Goal: Task Accomplishment & Management: Use online tool/utility

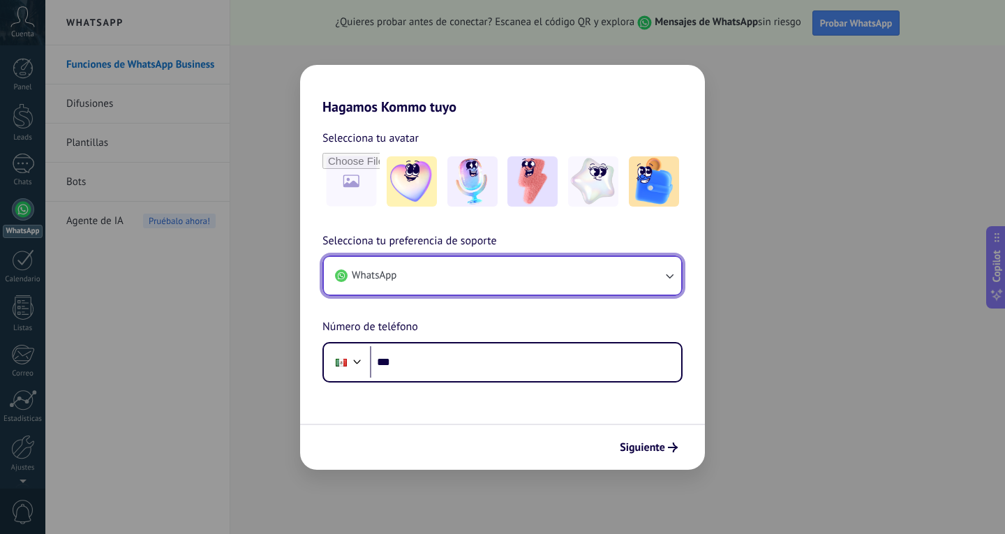
click at [497, 266] on button "WhatsApp" at bounding box center [502, 276] width 357 height 38
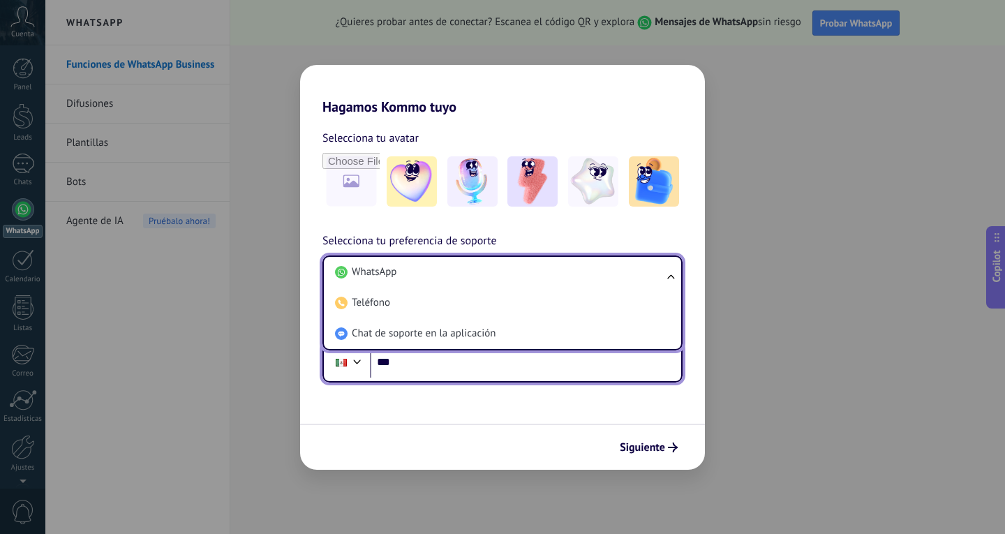
click at [471, 360] on input "***" at bounding box center [525, 362] width 311 height 32
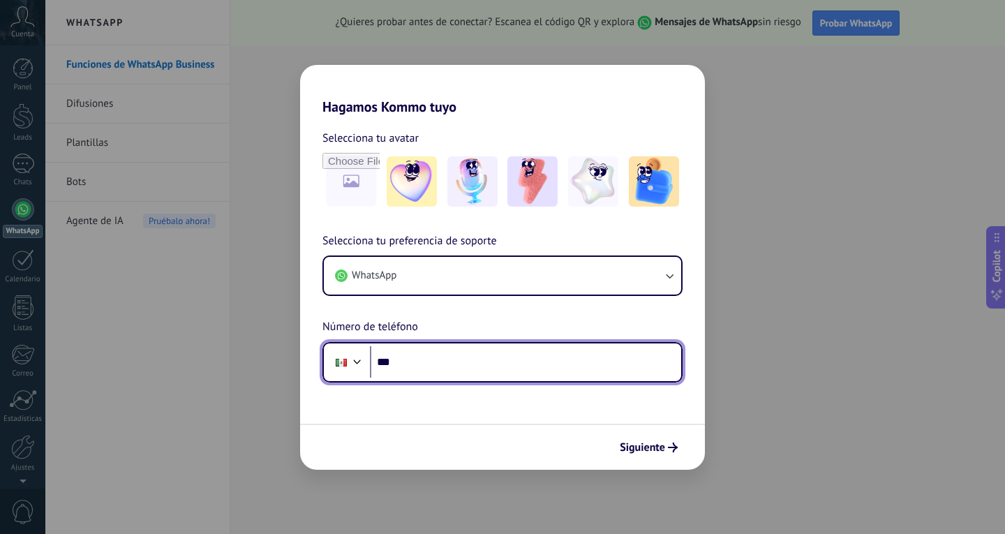
click at [540, 357] on input "***" at bounding box center [525, 362] width 311 height 32
paste input "**********"
type input "**********"
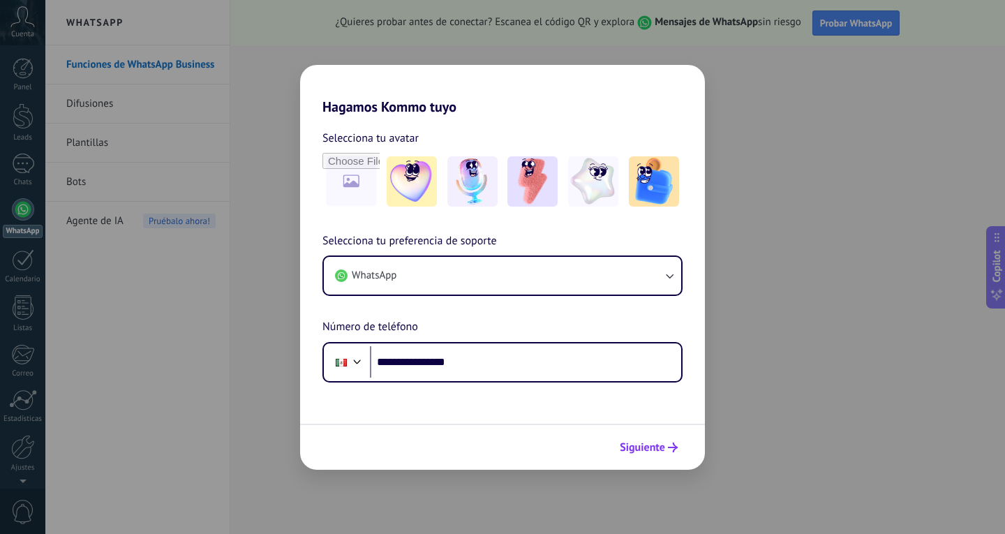
click at [661, 443] on span "Siguiente" at bounding box center [642, 448] width 45 height 10
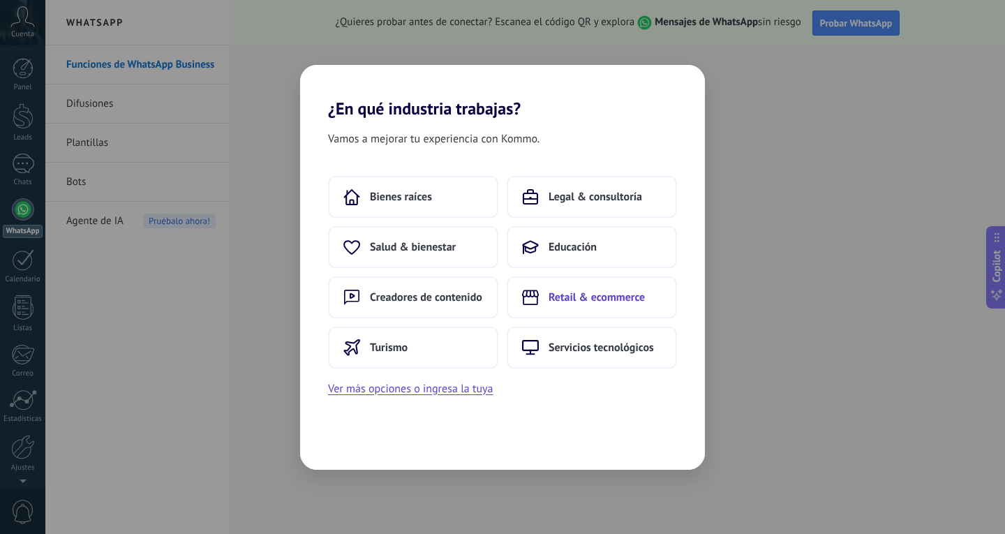
click at [546, 307] on button "Retail & ecommerce" at bounding box center [592, 297] width 170 height 42
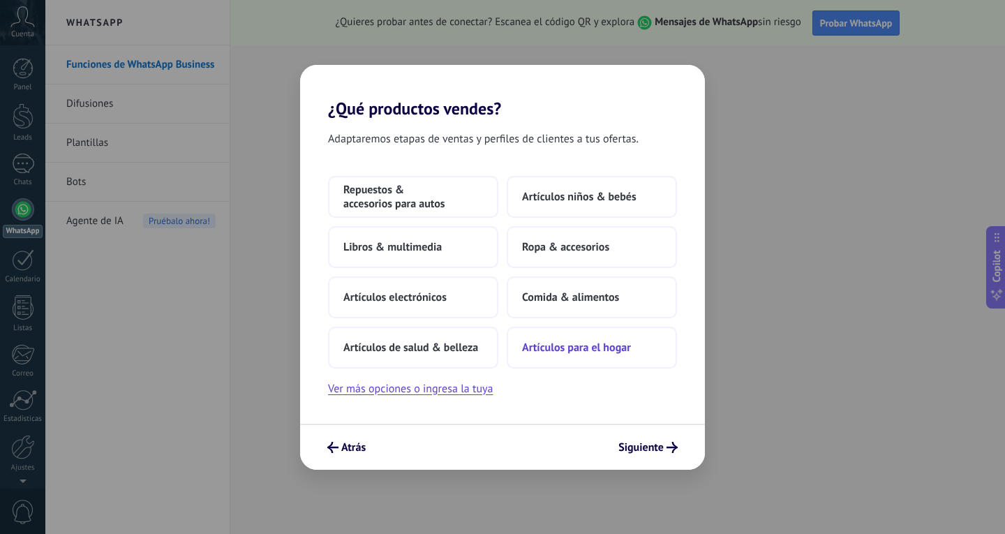
click at [542, 353] on span "Artículos para el hogar" at bounding box center [576, 348] width 109 height 14
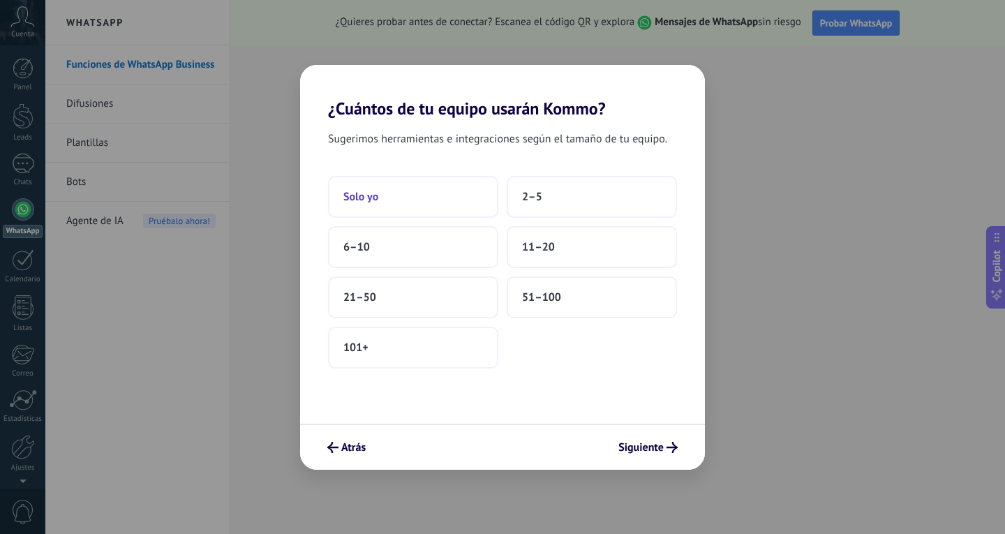
click at [438, 176] on button "Solo yo" at bounding box center [413, 197] width 170 height 42
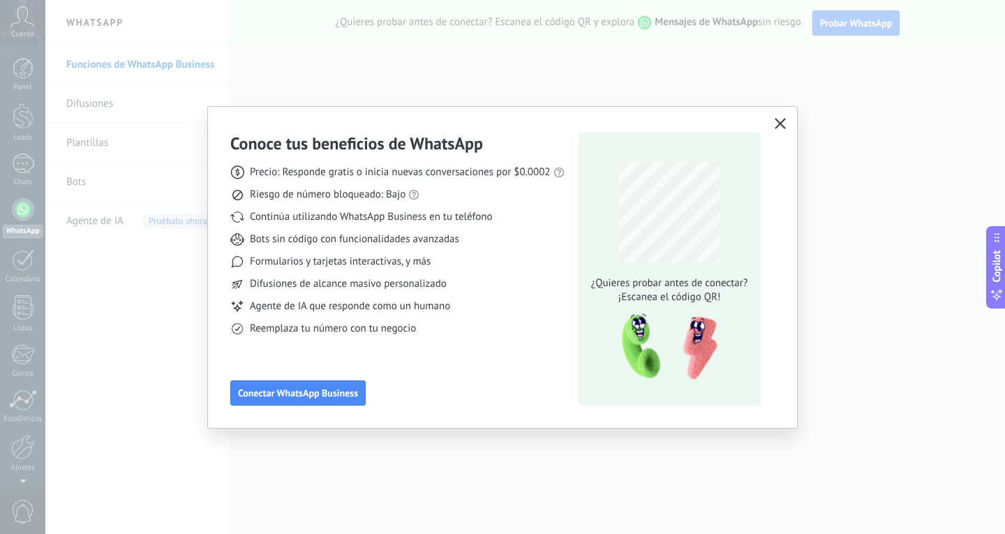
click at [776, 124] on icon "button" at bounding box center [780, 123] width 11 height 11
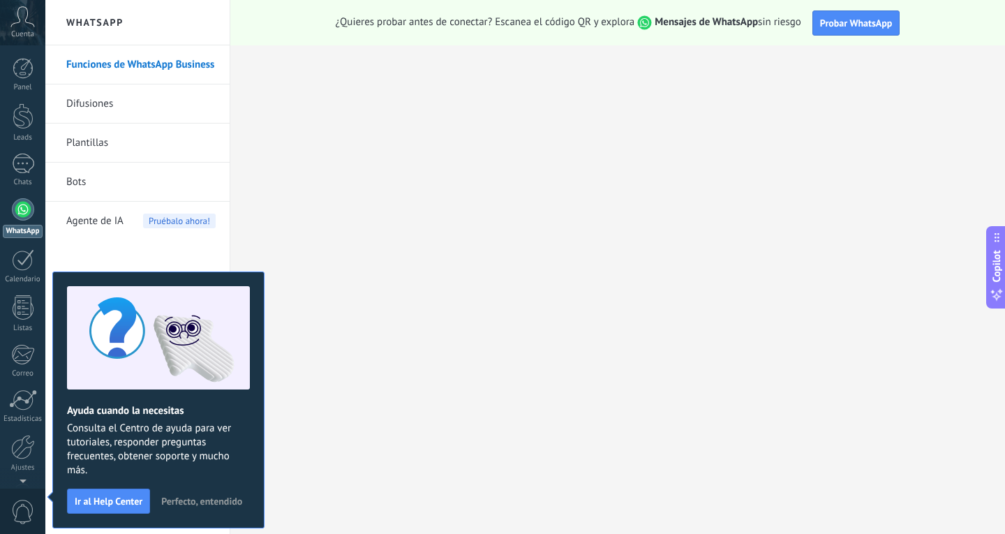
click at [21, 41] on div "Cuenta" at bounding box center [22, 22] width 45 height 45
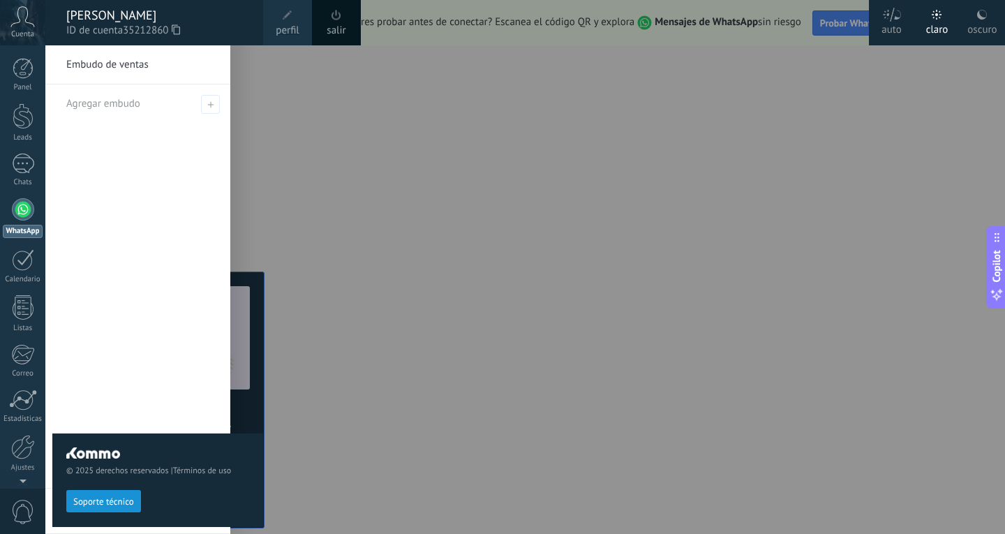
click at [287, 183] on div at bounding box center [547, 267] width 1005 height 534
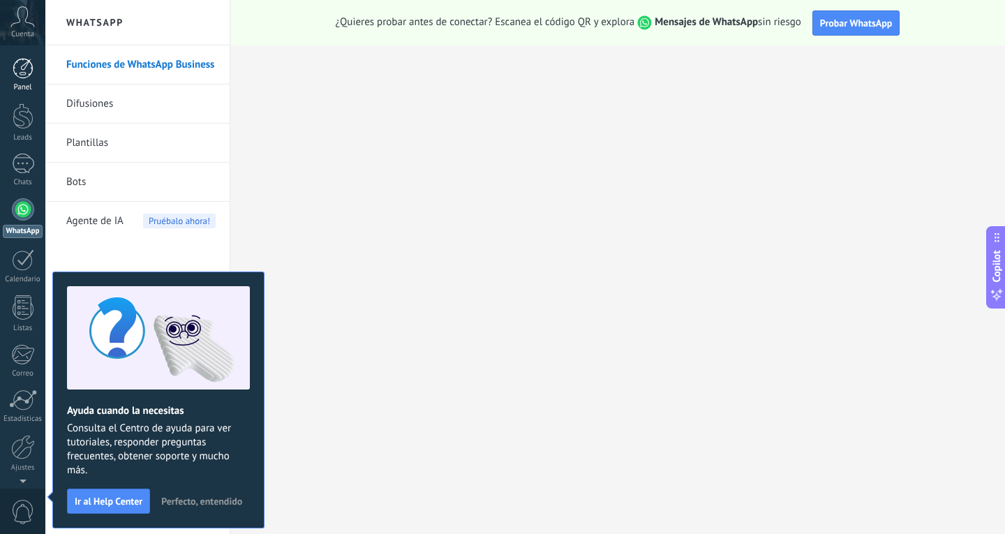
click at [24, 86] on div "Panel" at bounding box center [23, 87] width 40 height 9
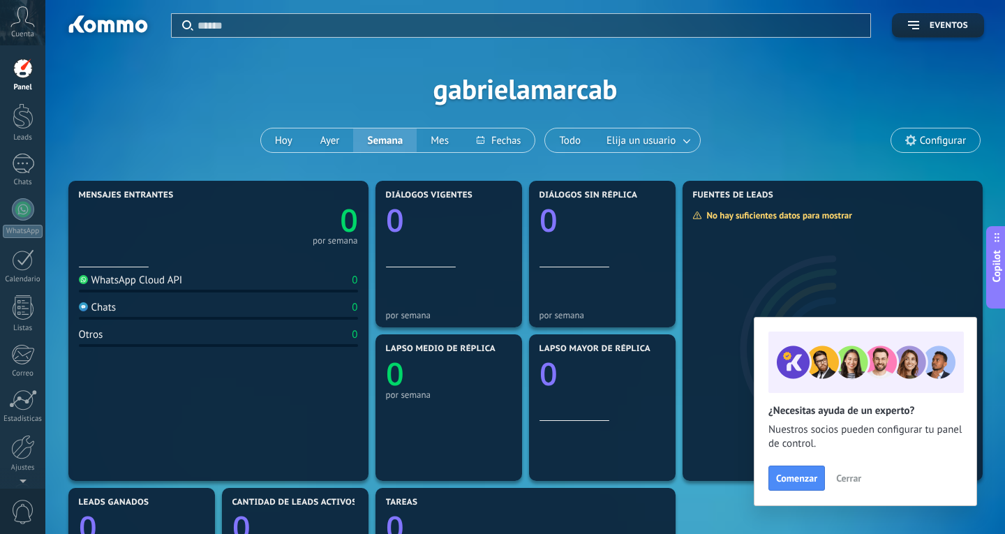
click at [21, 40] on div "Cuenta" at bounding box center [22, 22] width 45 height 45
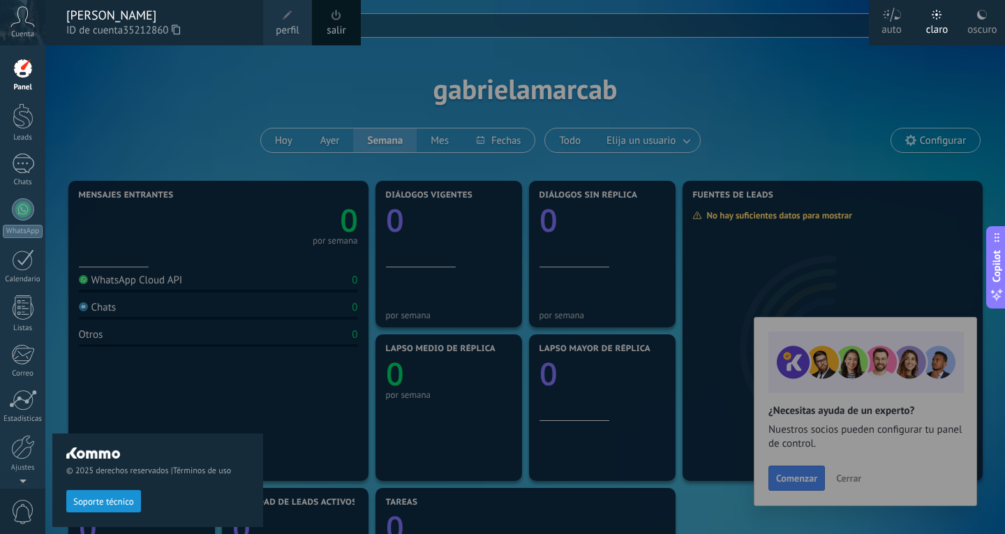
click at [21, 40] on div "Cuenta" at bounding box center [22, 22] width 45 height 45
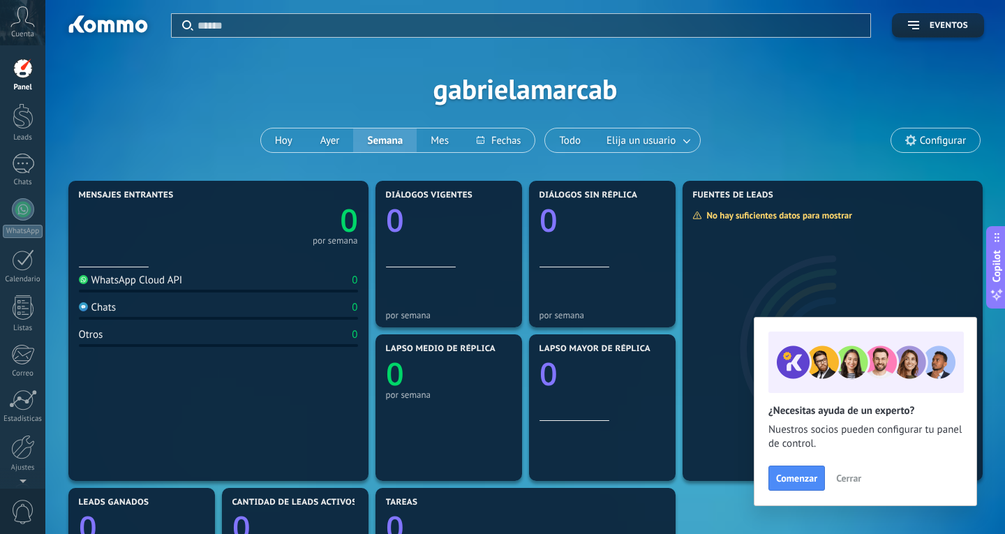
click at [17, 32] on span "Cuenta" at bounding box center [22, 34] width 23 height 9
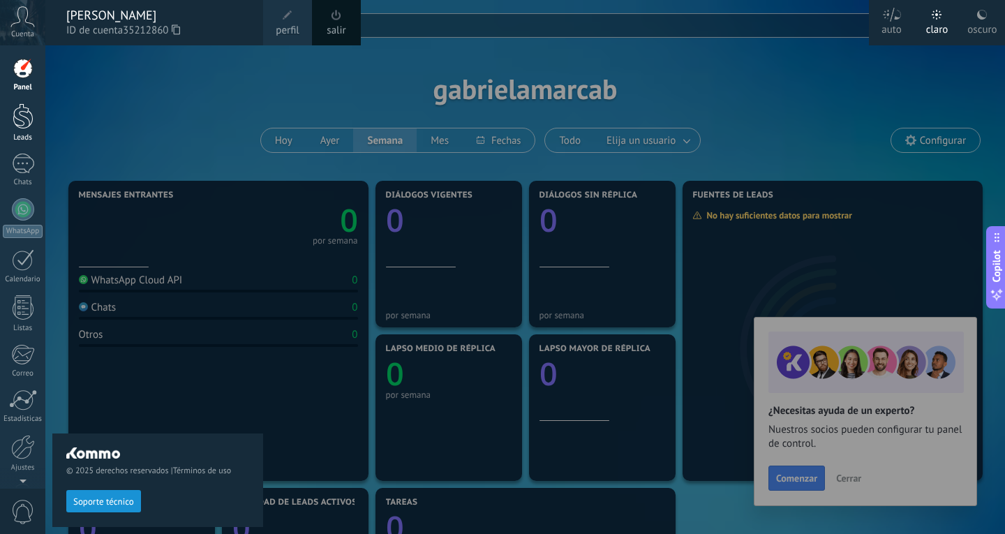
click at [22, 121] on div at bounding box center [23, 116] width 21 height 26
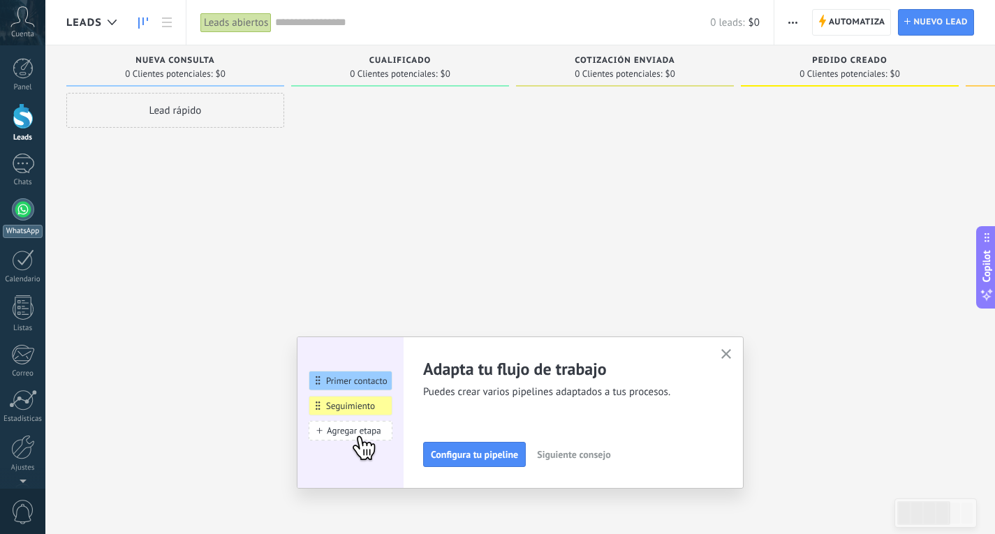
click at [27, 211] on div at bounding box center [23, 209] width 22 height 22
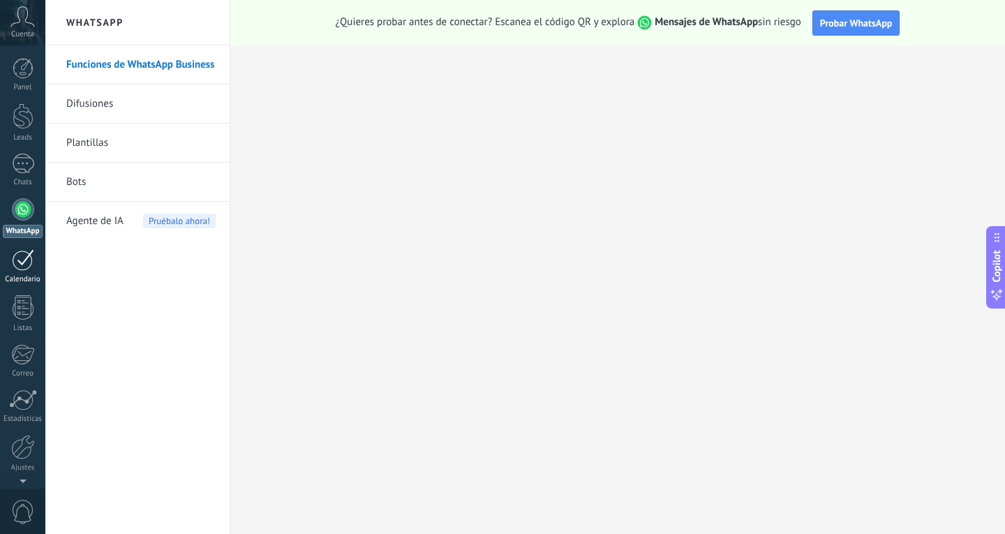
click at [25, 250] on div at bounding box center [23, 260] width 22 height 22
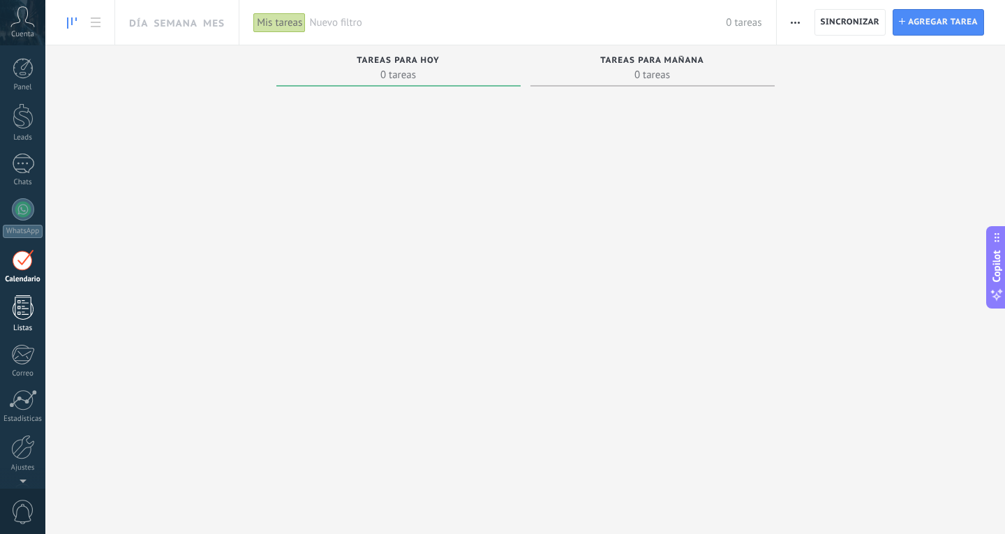
click at [24, 316] on div at bounding box center [23, 307] width 21 height 24
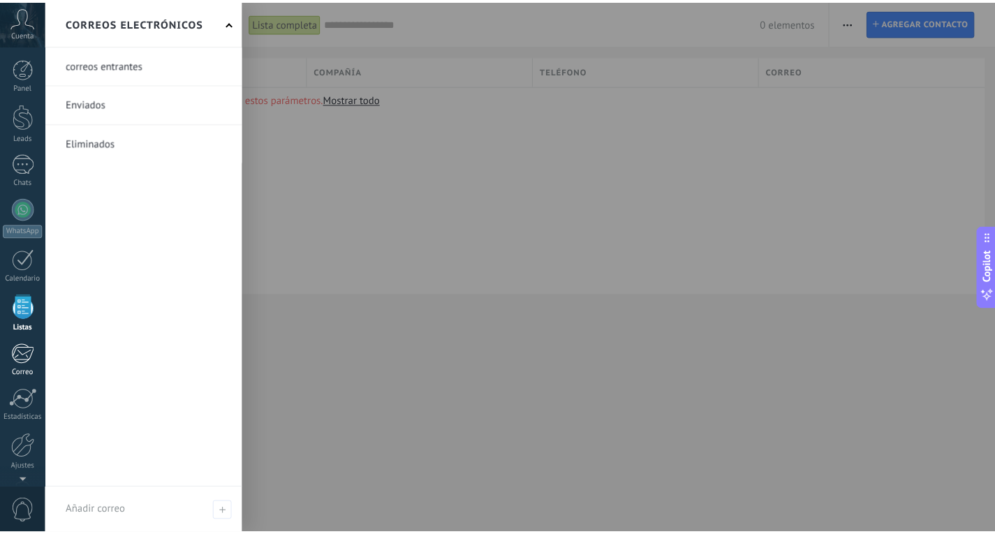
scroll to position [47, 0]
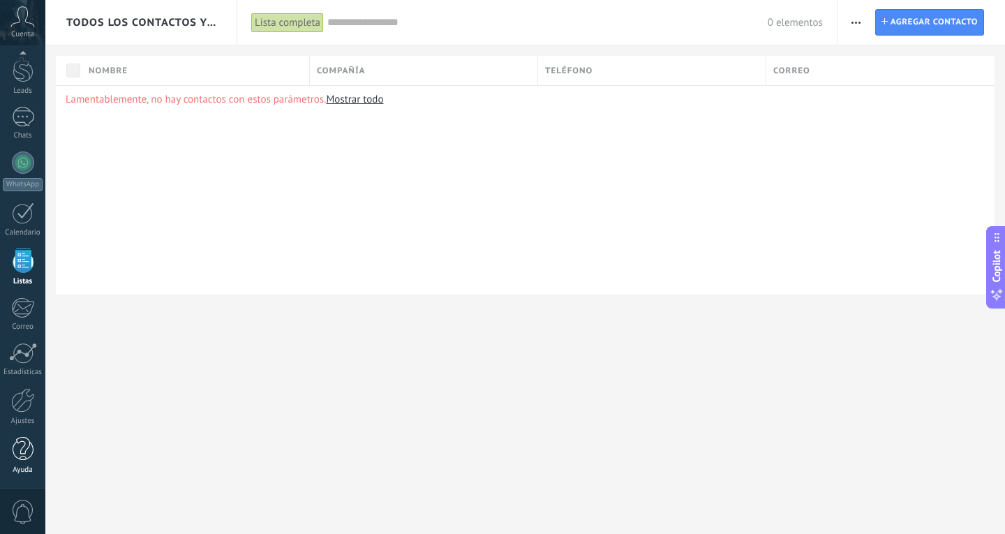
click at [17, 463] on link "Ayuda" at bounding box center [22, 456] width 45 height 38
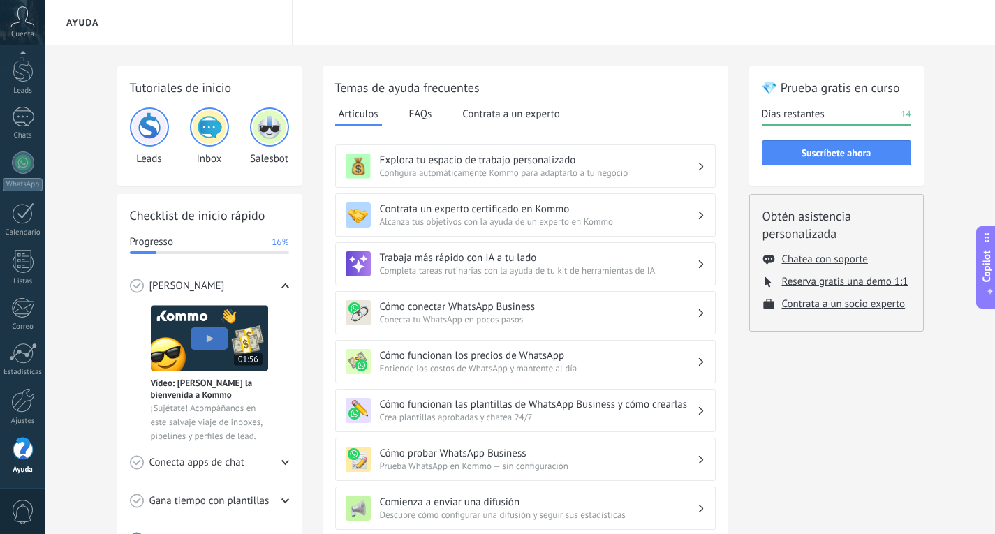
click at [21, 96] on div "Panel Leads Chats WhatsApp Clientes" at bounding box center [22, 250] width 45 height 478
click at [20, 80] on link "Panel" at bounding box center [22, 75] width 45 height 34
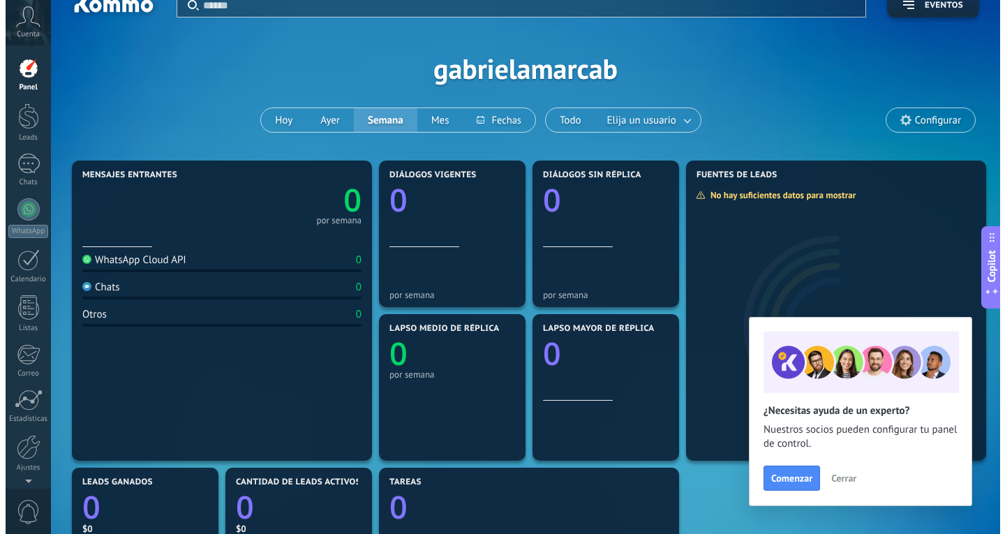
scroll to position [17, 0]
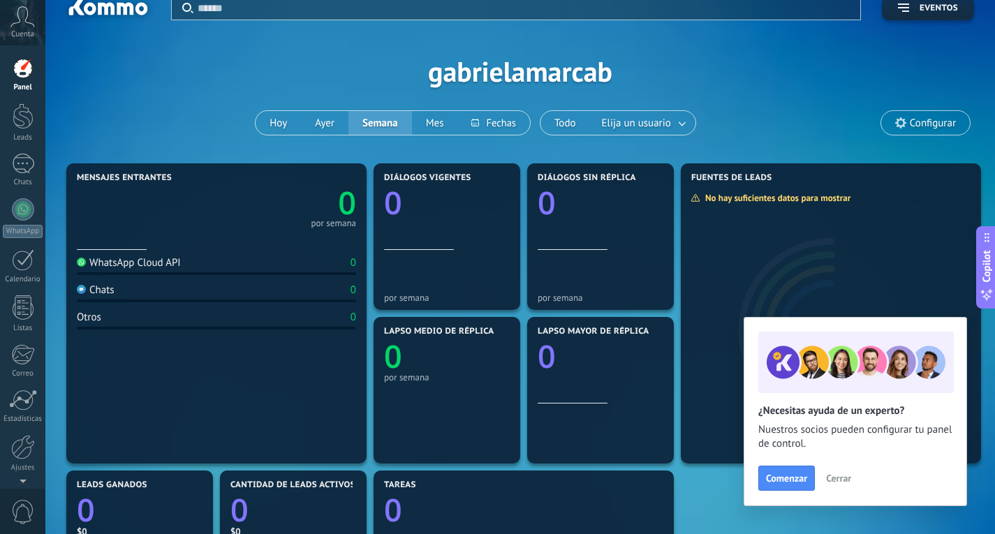
click at [237, 273] on div "WhatsApp Cloud API 0" at bounding box center [216, 265] width 279 height 19
click at [23, 35] on span "Cuenta" at bounding box center [22, 34] width 23 height 9
